Goal: Task Accomplishment & Management: Use online tool/utility

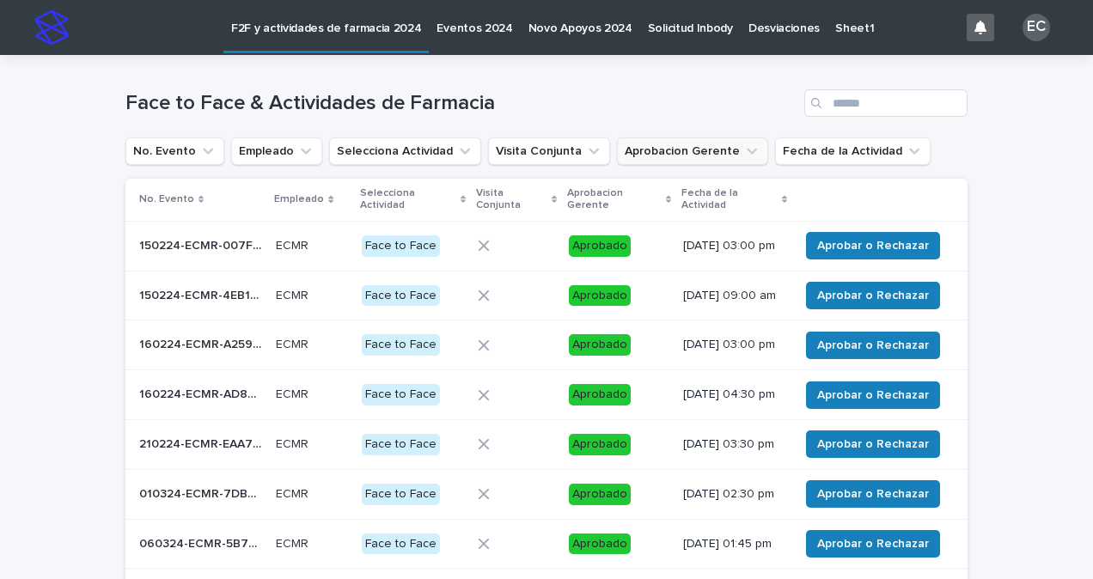
click at [743, 156] on icon "Aprobacion Gerente" at bounding box center [751, 151] width 17 height 17
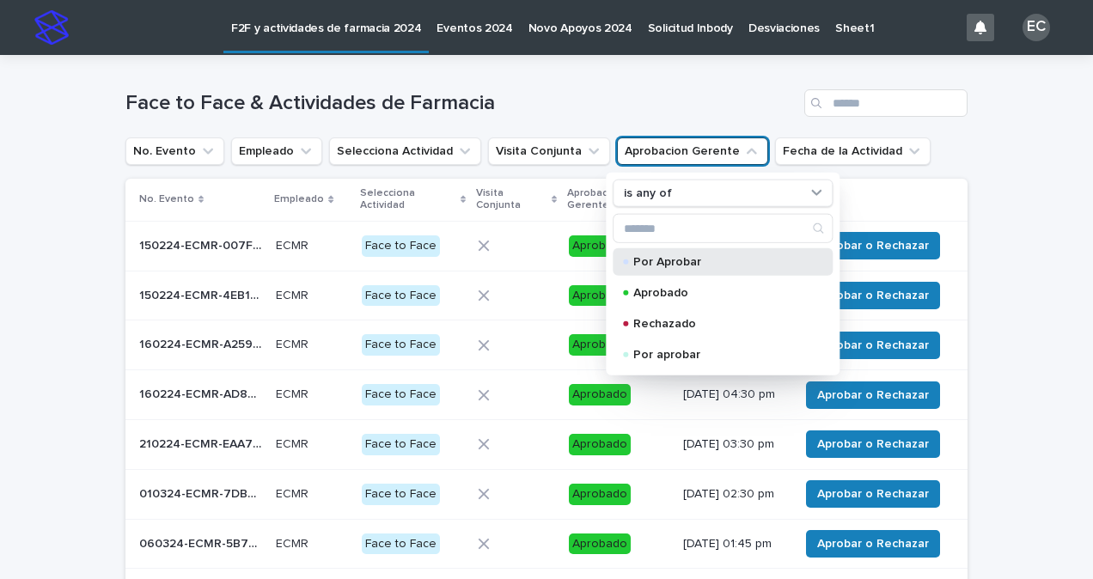
click at [674, 262] on p "Por Aprobar" at bounding box center [719, 262] width 172 height 12
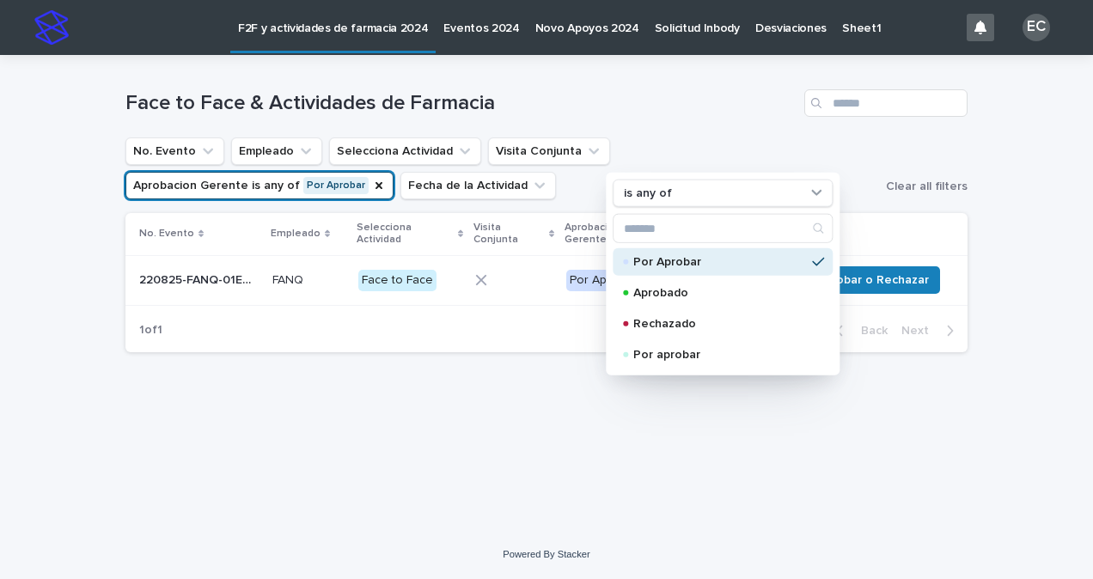
click at [990, 320] on div "Loading... Saving… Loading... Saving… Face to Face & Actividades de Farmacia No…" at bounding box center [546, 292] width 1093 height 475
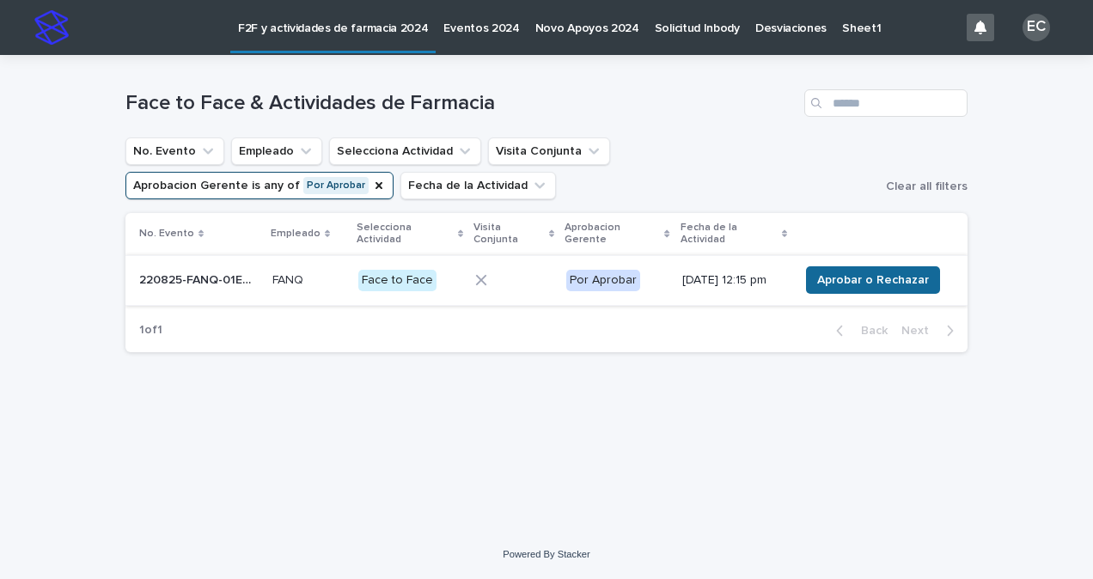
click at [876, 285] on span "Aprobar o Rechazar" at bounding box center [873, 279] width 112 height 17
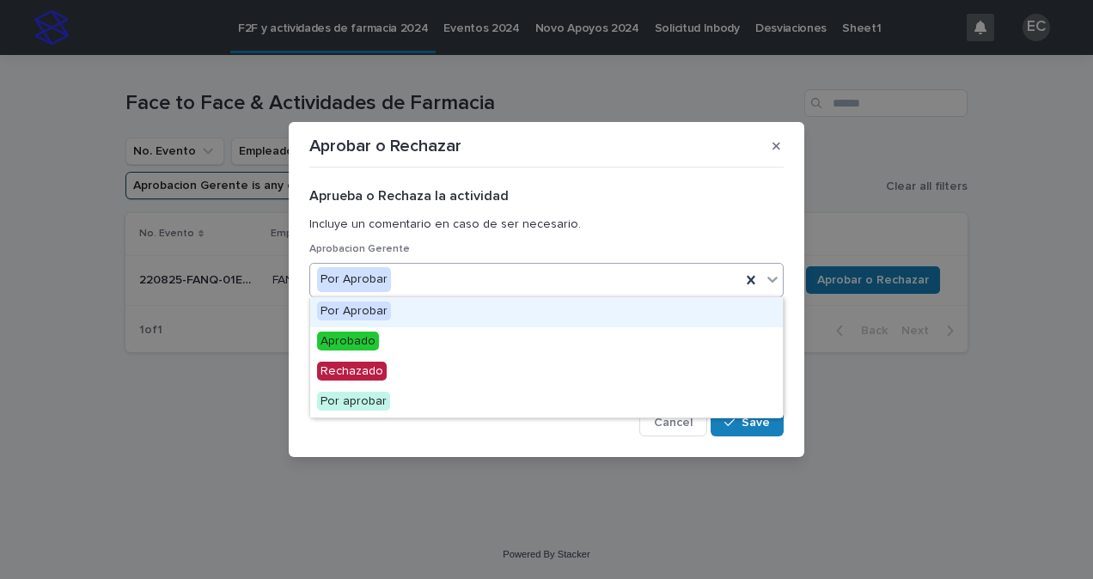
click at [773, 285] on icon at bounding box center [772, 279] width 17 height 17
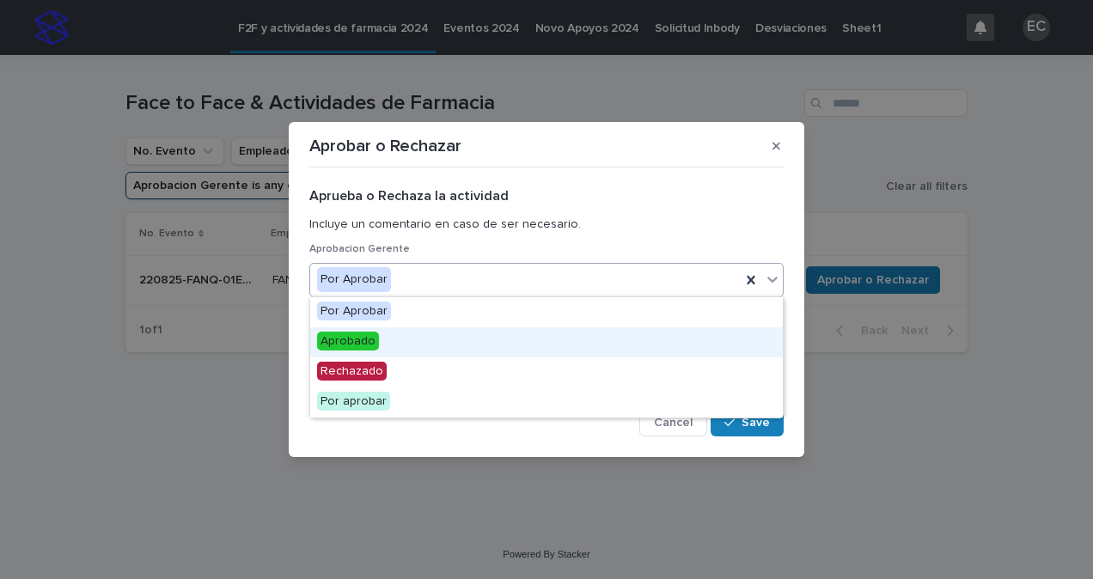
click at [658, 340] on div "Aprobado" at bounding box center [546, 342] width 472 height 30
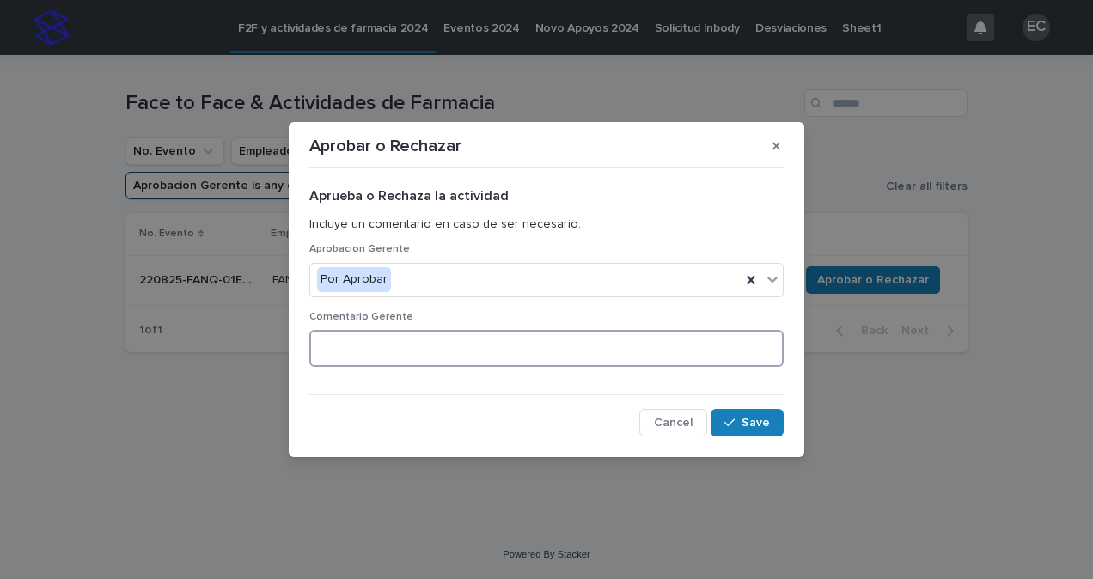
drag, startPoint x: 691, startPoint y: 325, endPoint x: 658, endPoint y: 340, distance: 36.1
click at [658, 340] on textarea at bounding box center [546, 348] width 474 height 36
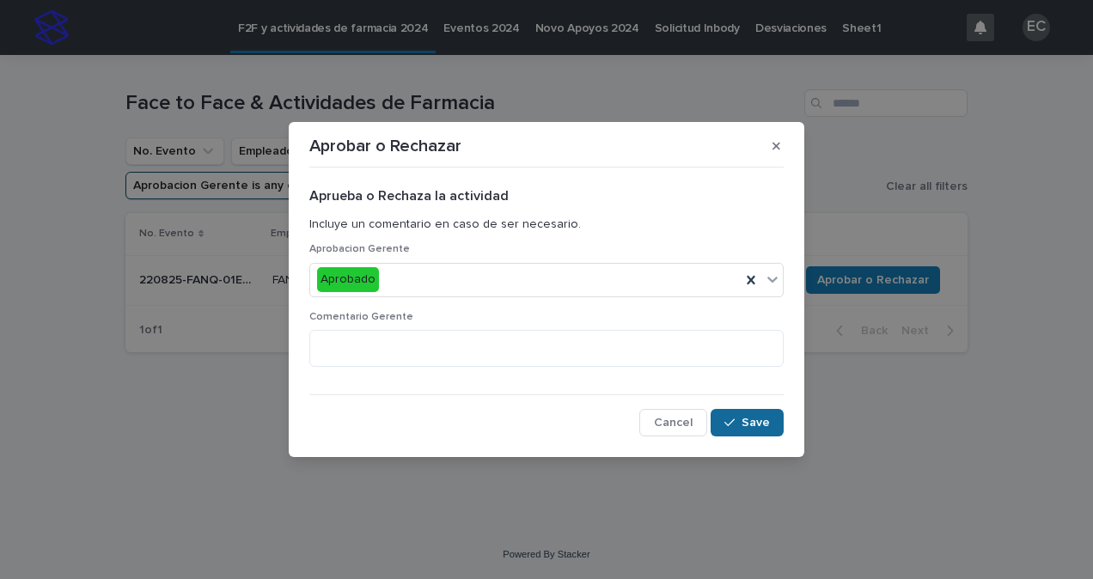
click at [734, 419] on icon "button" at bounding box center [729, 423] width 10 height 12
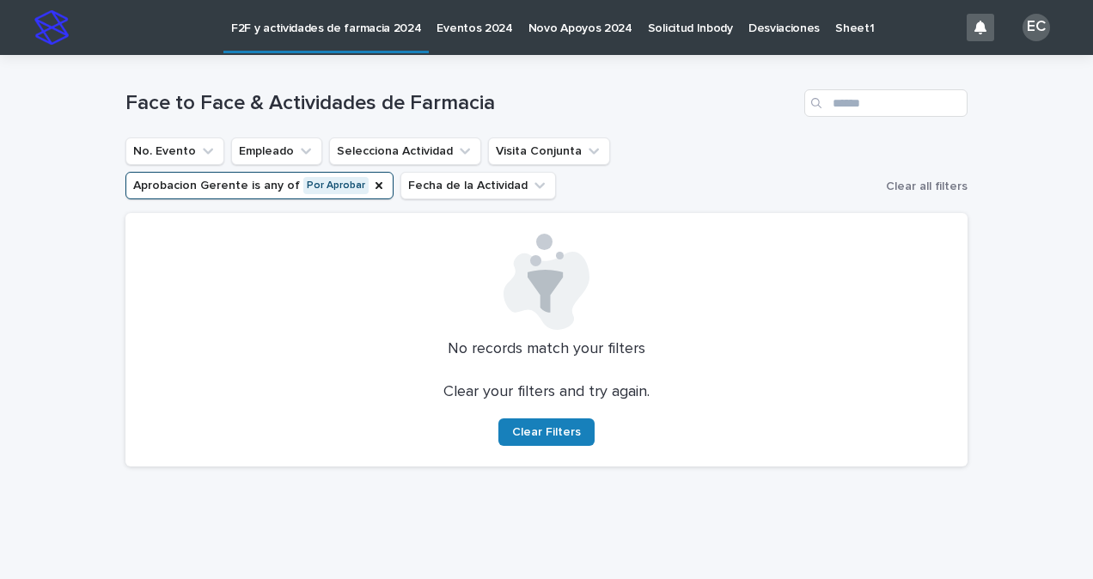
click at [1041, 180] on div "Loading... Saving… Loading... Saving… Face to Face & Actividades de Farmacia No…" at bounding box center [546, 310] width 1093 height 511
